Goal: Transaction & Acquisition: Purchase product/service

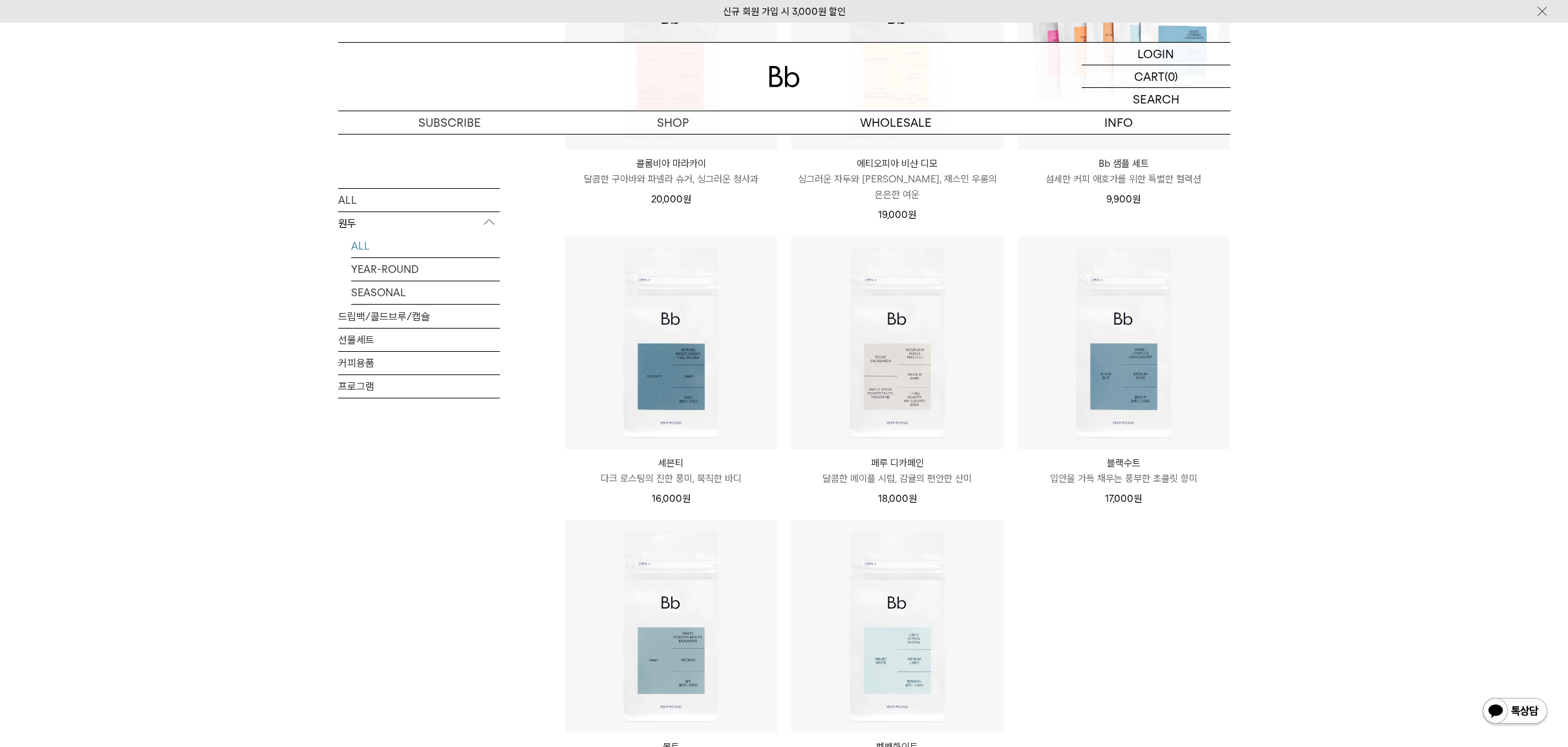
scroll to position [1164, 0]
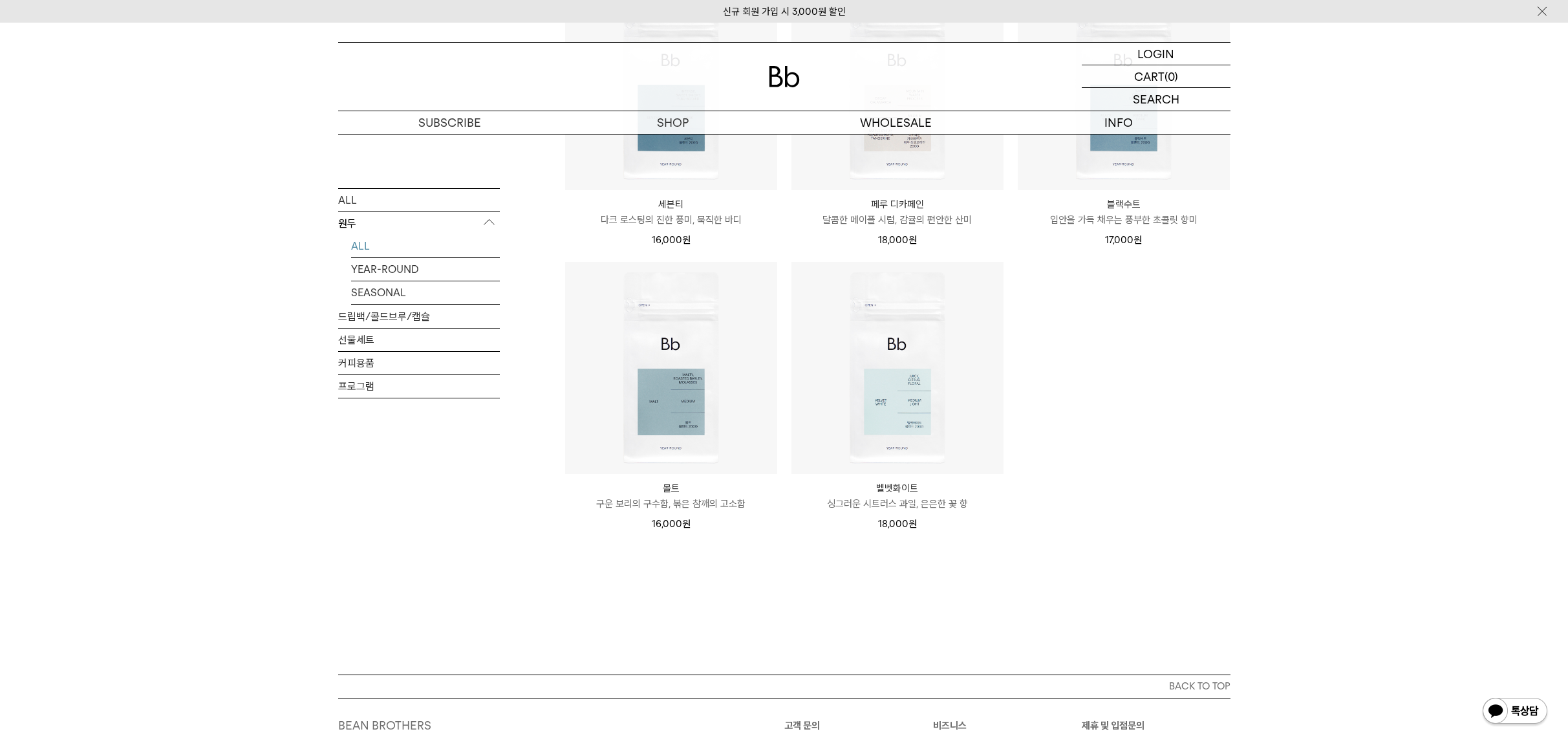
click at [381, 289] on link "SEASONAL" at bounding box center [425, 291] width 149 height 22
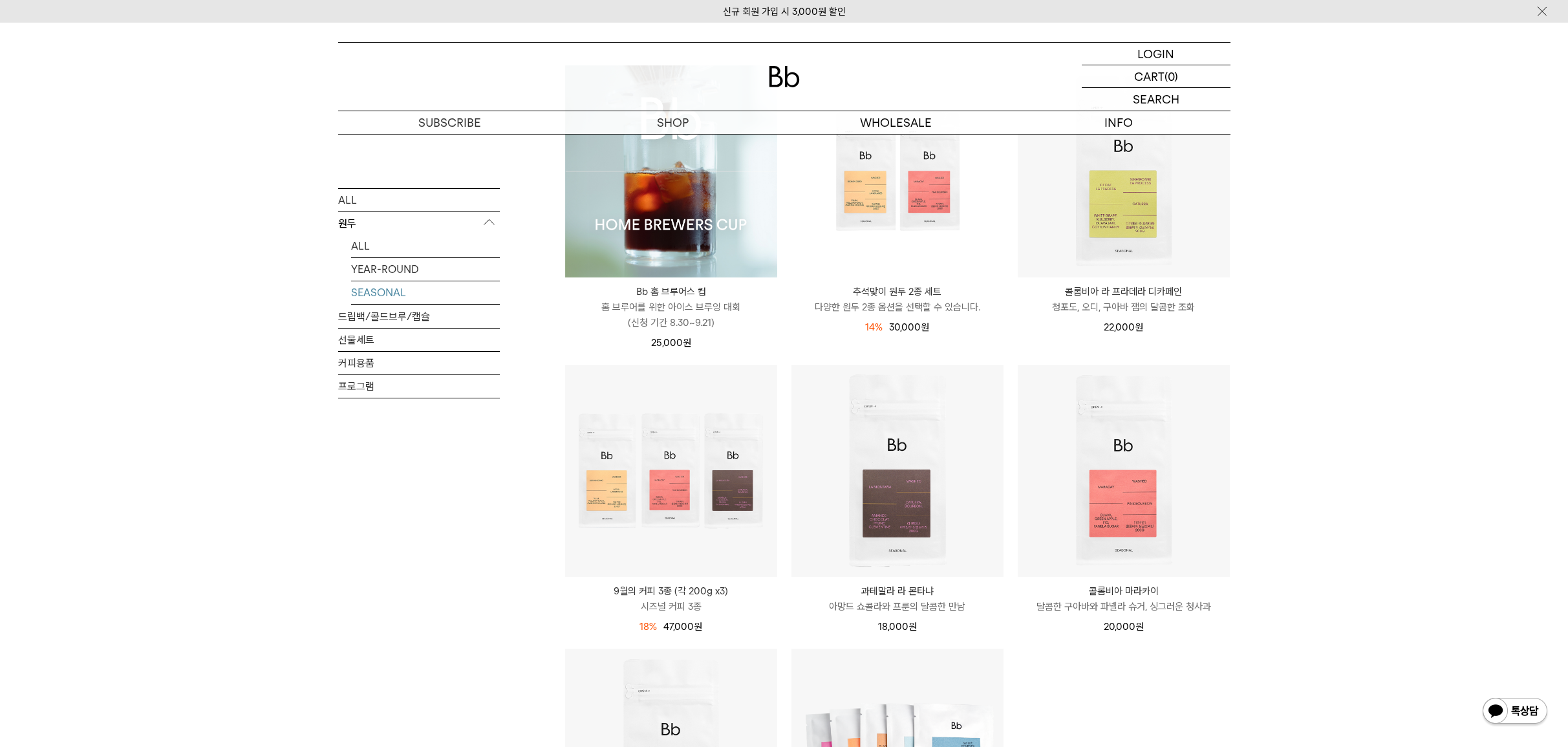
scroll to position [452, 0]
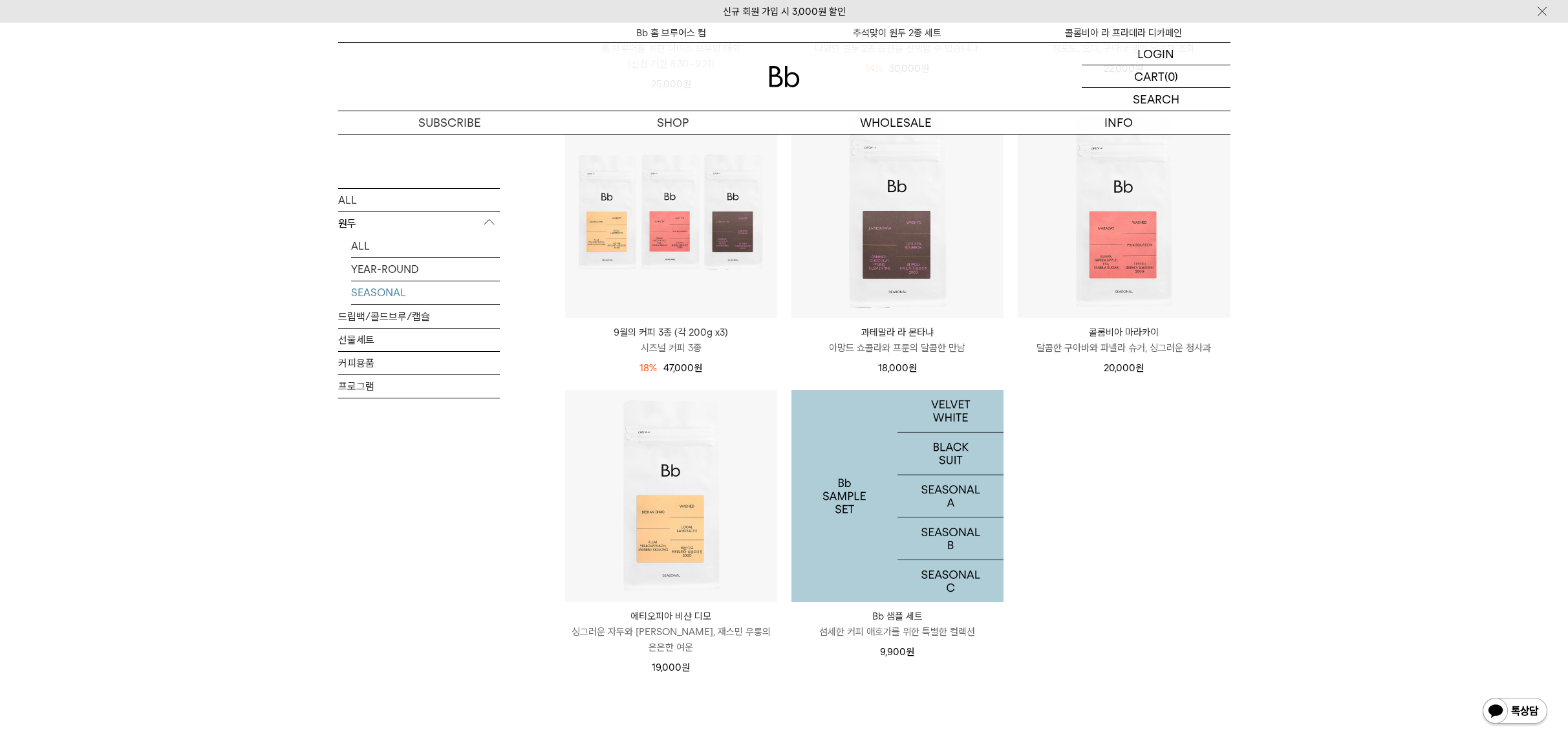
click at [897, 532] on img at bounding box center [897, 496] width 212 height 212
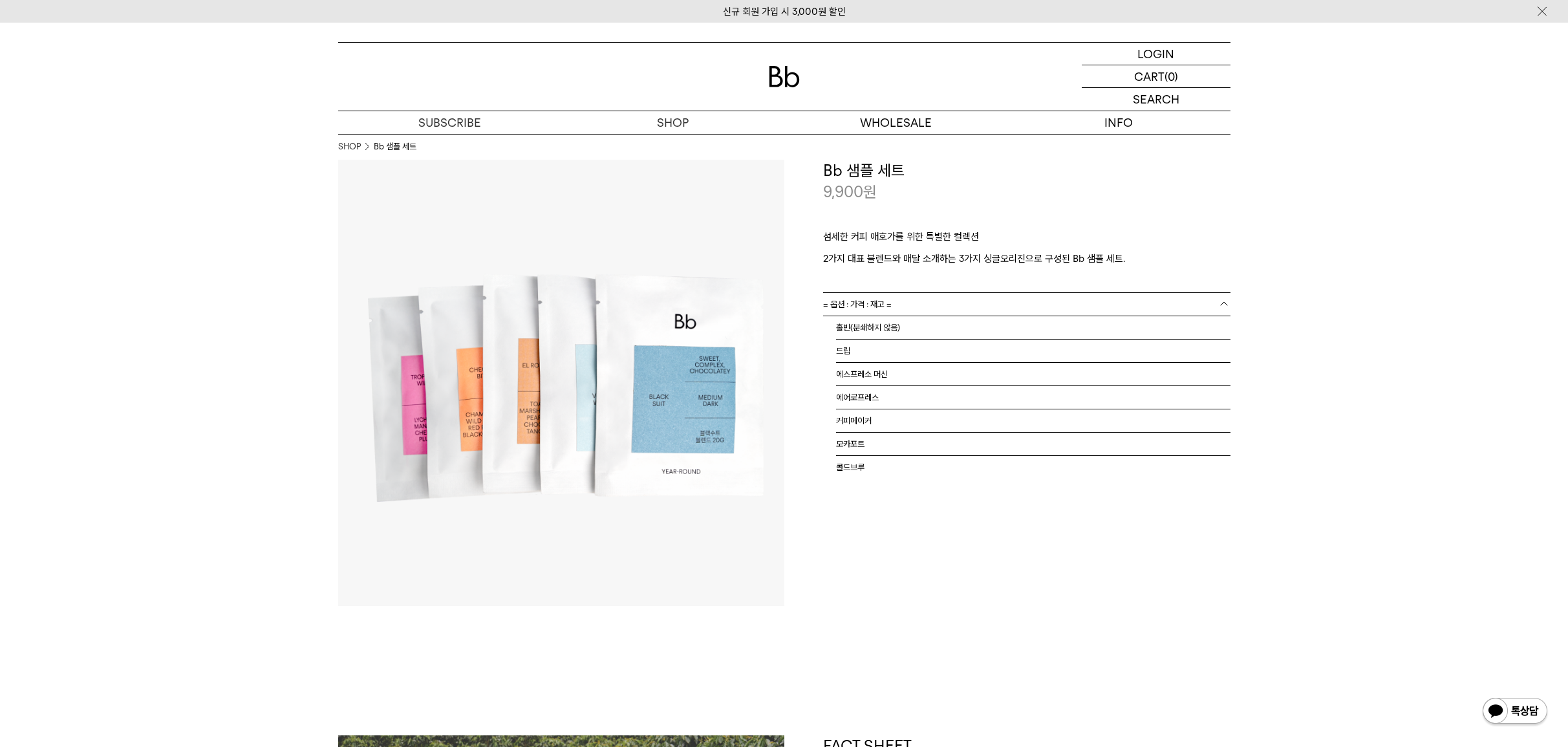
click at [1086, 308] on link "= 옵션 : 가격 : 재고 =" at bounding box center [1026, 303] width 407 height 22
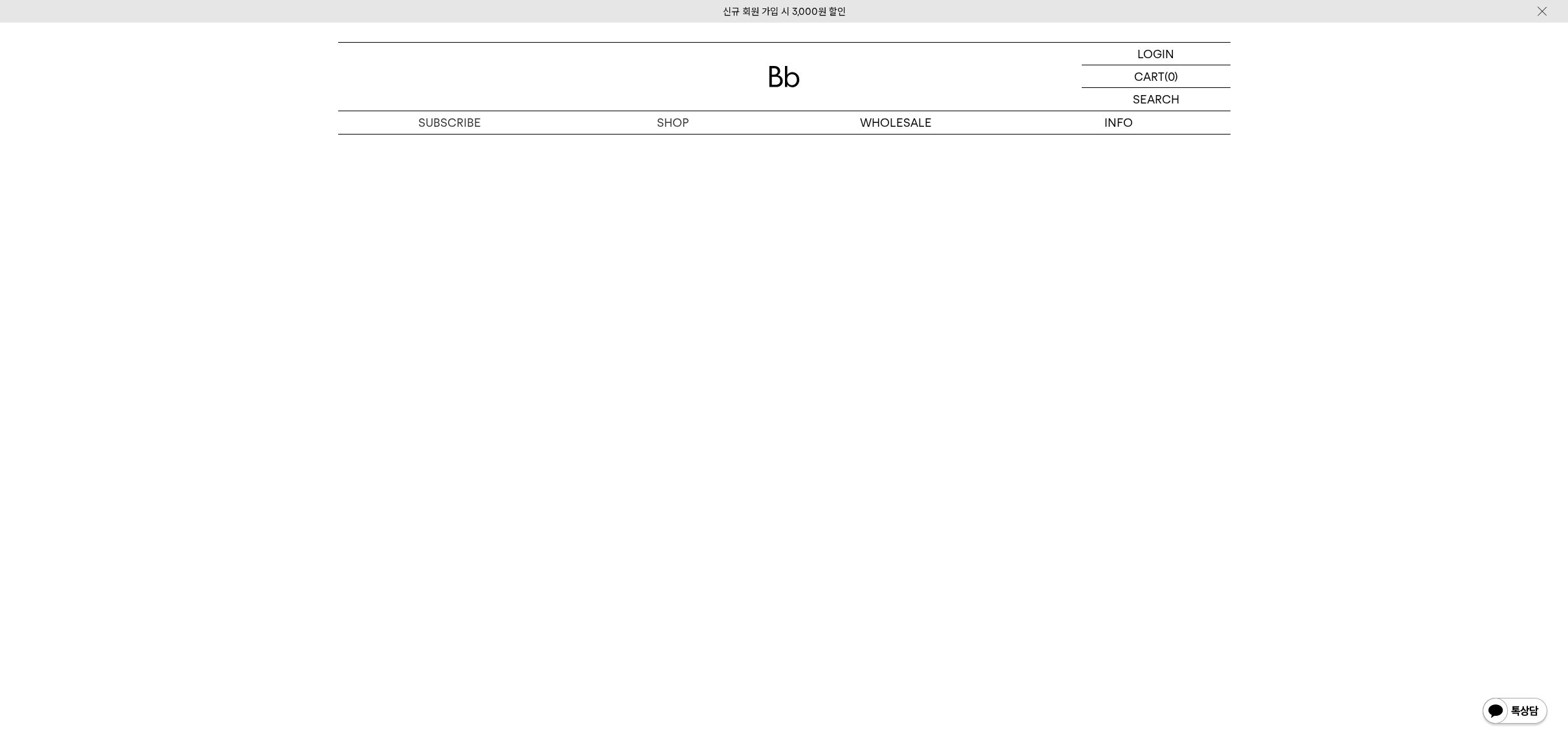
scroll to position [2392, 0]
